Goal: Find contact information: Find contact information

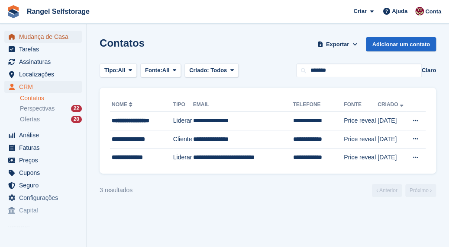
click at [44, 36] on span "Mudança de Casa" at bounding box center [45, 37] width 52 height 12
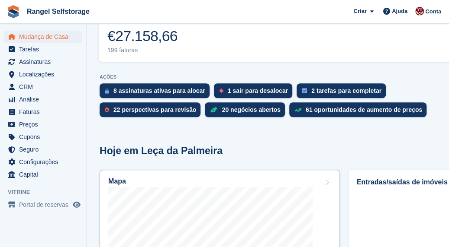
scroll to position [389, 0]
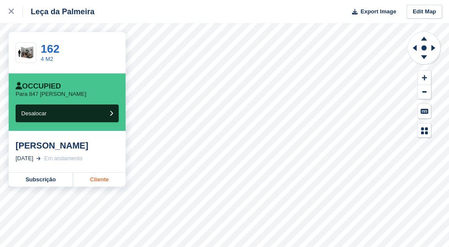
click at [93, 183] on link "Cliente" at bounding box center [99, 180] width 52 height 14
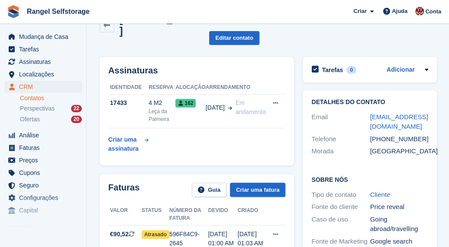
scroll to position [43, 0]
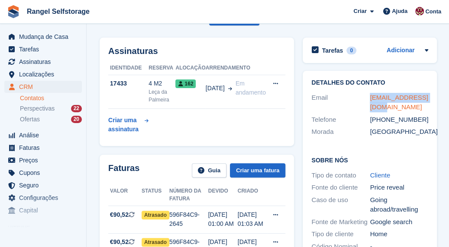
drag, startPoint x: 384, startPoint y: 90, endPoint x: 369, endPoint y: 77, distance: 19.7
click at [369, 93] on div "[EMAIL_ADDRESS][DOMAIN_NAME]" at bounding box center [398, 102] width 58 height 19
copy link "[EMAIL_ADDRESS][DOMAIN_NAME]"
